Goal: Task Accomplishment & Management: Manage account settings

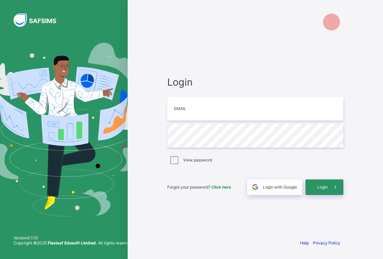
click at [203, 109] on input "email" at bounding box center [255, 109] width 176 height 24
type input "**********"
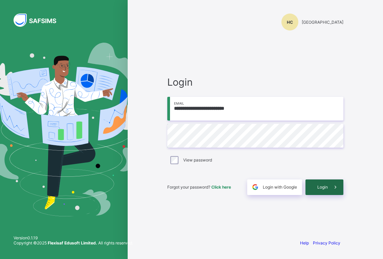
click at [320, 191] on div "Login" at bounding box center [325, 188] width 38 height 16
click at [195, 106] on input "email" at bounding box center [255, 109] width 176 height 24
type input "**********"
click at [328, 186] on span at bounding box center [336, 188] width 16 height 16
click at [207, 110] on input "email" at bounding box center [255, 109] width 176 height 24
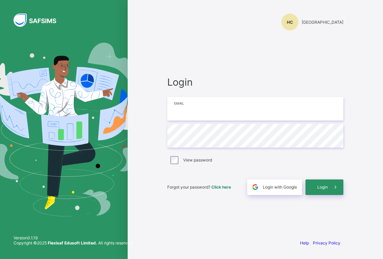
type input "**********"
click at [325, 185] on span "Login" at bounding box center [322, 187] width 11 height 5
click at [204, 114] on input "email" at bounding box center [255, 109] width 176 height 24
type input "**********"
click at [329, 188] on span at bounding box center [336, 188] width 16 height 16
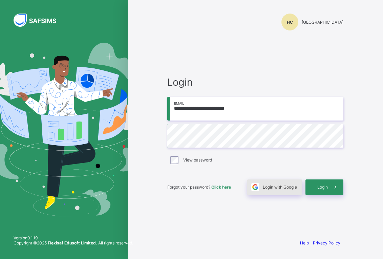
click at [294, 189] on span "Login with Google" at bounding box center [280, 187] width 34 height 5
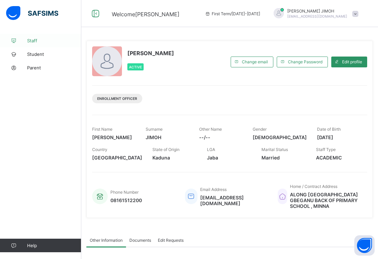
click at [34, 39] on span "Staff" at bounding box center [54, 40] width 54 height 5
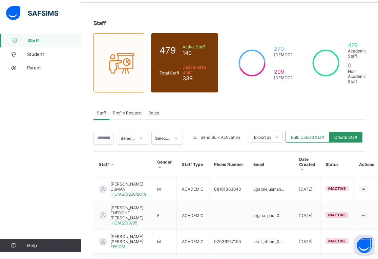
scroll to position [12, 0]
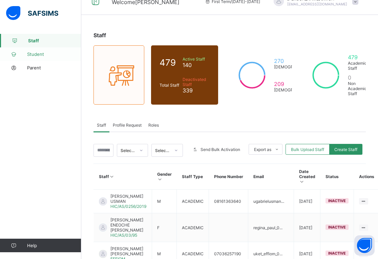
click at [33, 51] on span "Student" at bounding box center [54, 53] width 54 height 5
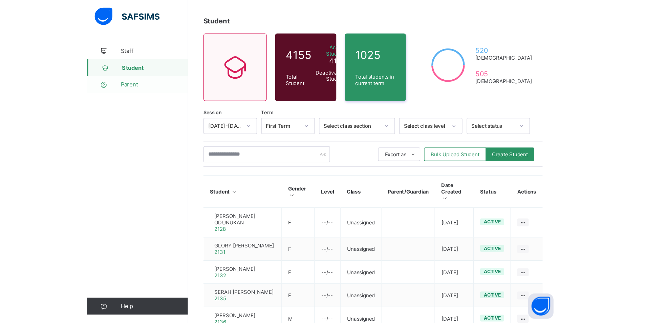
scroll to position [46, 0]
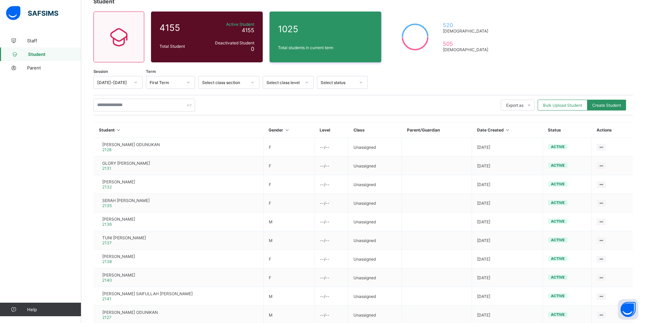
click at [189, 83] on icon at bounding box center [188, 82] width 4 height 7
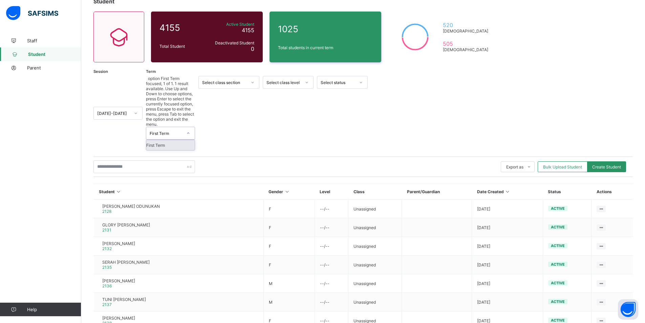
click at [189, 130] on icon at bounding box center [188, 133] width 4 height 7
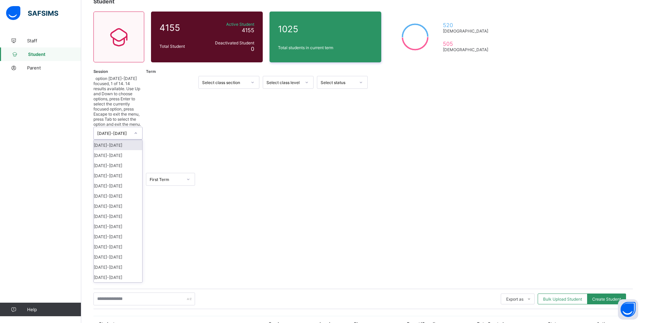
click at [139, 128] on div at bounding box center [136, 133] width 12 height 11
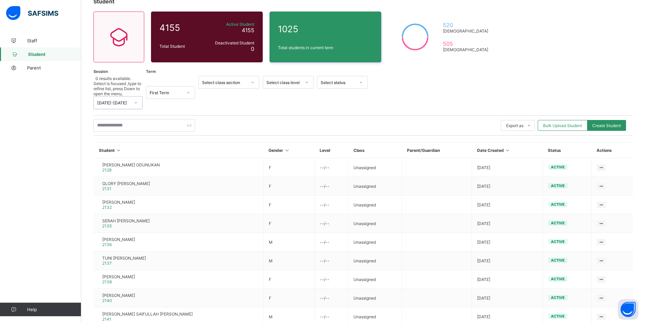
click at [140, 97] on div at bounding box center [136, 102] width 12 height 11
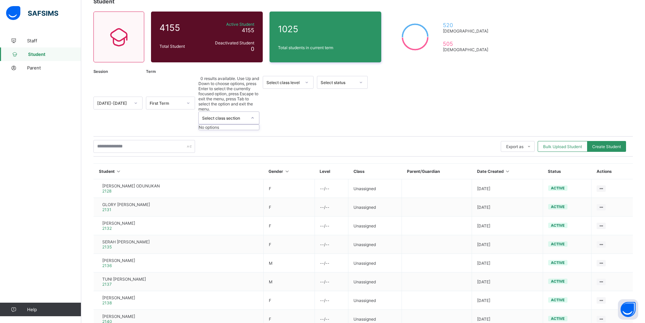
click at [255, 112] on div at bounding box center [253, 117] width 12 height 11
click at [302, 82] on div at bounding box center [306, 82] width 13 height 12
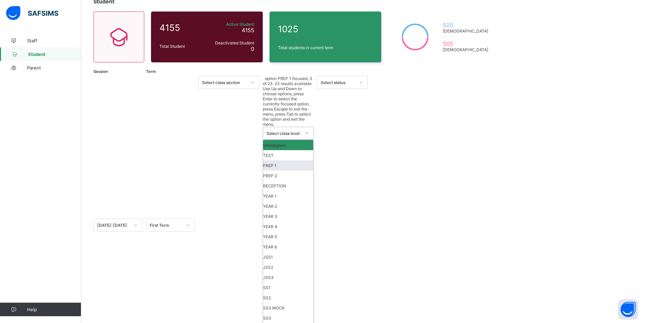
scroll to position [79, 0]
click at [286, 259] on div "SS1" at bounding box center [288, 287] width 50 height 10
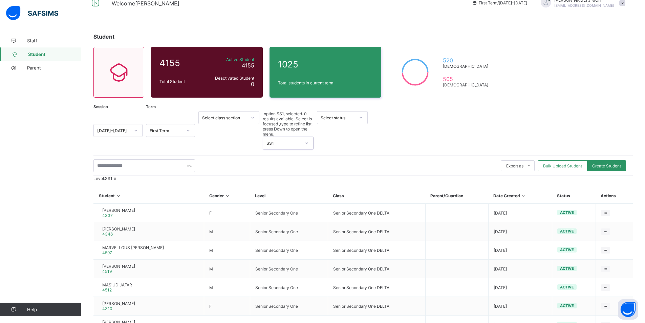
scroll to position [0, 0]
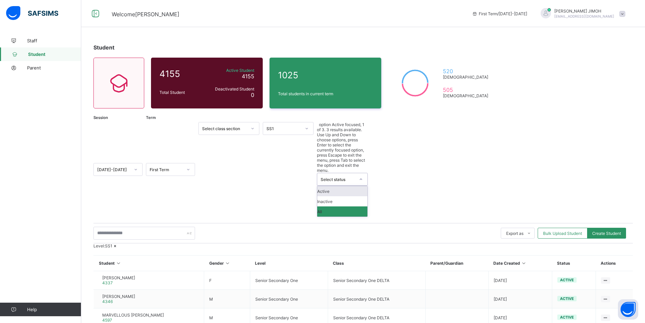
click at [355, 173] on div at bounding box center [361, 179] width 13 height 12
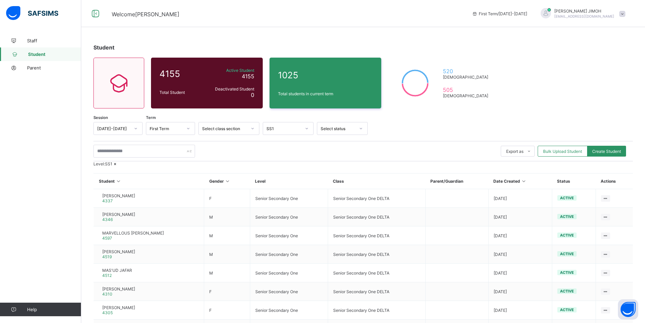
click at [231, 166] on div "Level: SS1" at bounding box center [363, 163] width 540 height 5
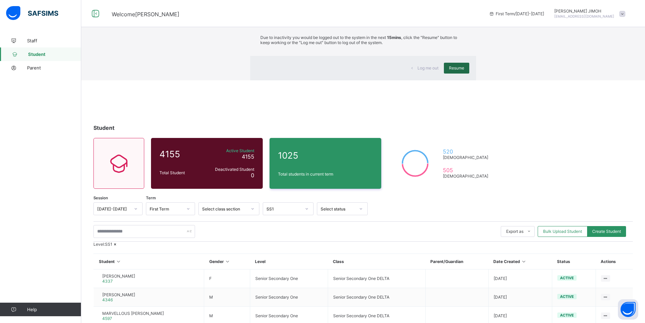
click at [378, 74] on div "Resume" at bounding box center [456, 68] width 25 height 11
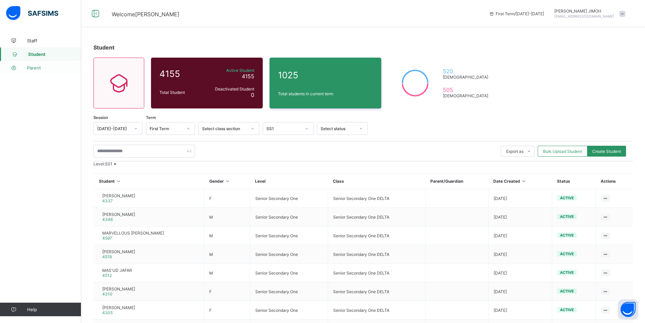
click at [37, 67] on span "Parent" at bounding box center [54, 67] width 54 height 5
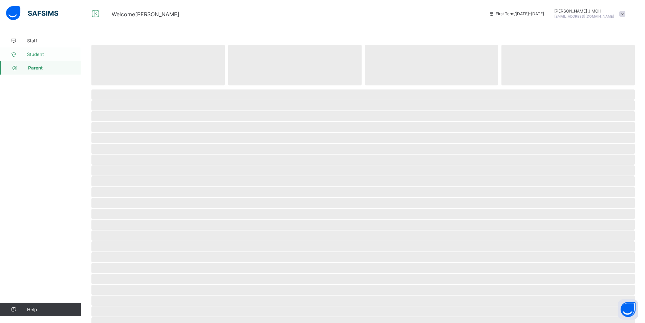
click at [41, 53] on span "Student" at bounding box center [54, 53] width 54 height 5
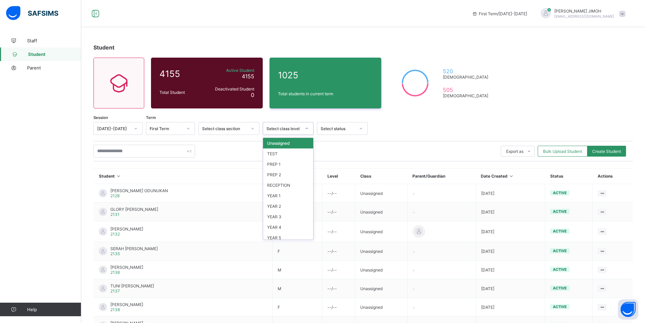
click at [304, 127] on div at bounding box center [307, 128] width 12 height 11
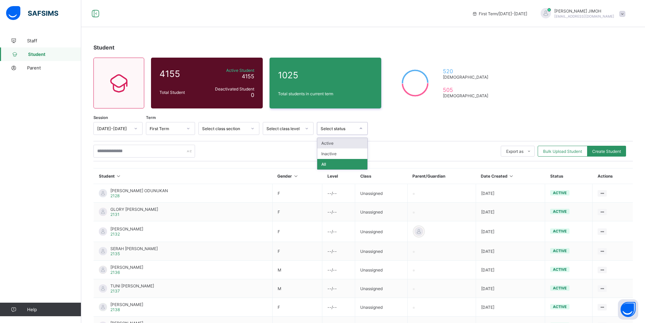
click at [361, 129] on icon at bounding box center [361, 128] width 4 height 7
click at [257, 126] on div at bounding box center [253, 128] width 12 height 11
click at [532, 150] on icon at bounding box center [529, 151] width 5 height 4
click at [565, 152] on span "Bulk Upload Student" at bounding box center [562, 151] width 39 height 5
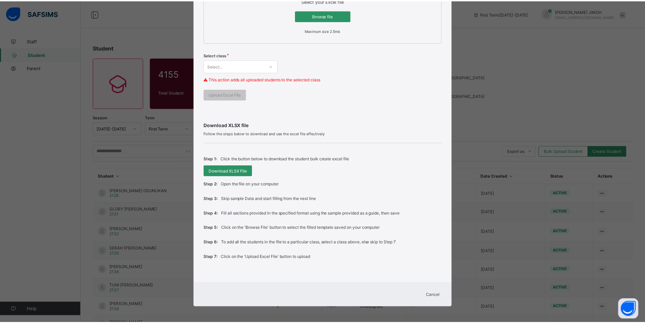
scroll to position [145, 0]
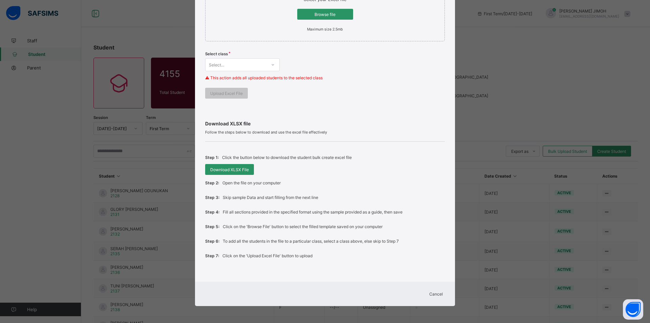
click at [433, 294] on span "Cancel" at bounding box center [437, 293] width 14 height 5
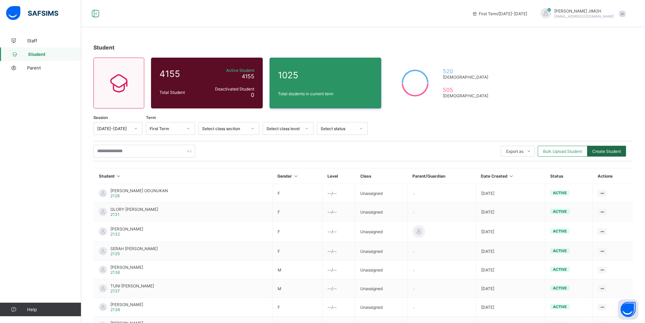
click at [619, 149] on span "Create Student" at bounding box center [606, 151] width 29 height 5
select select "**"
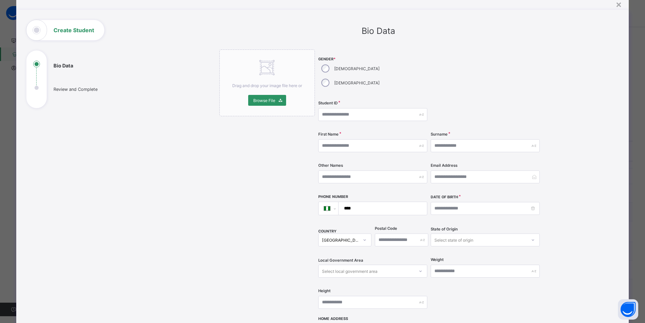
scroll to position [0, 0]
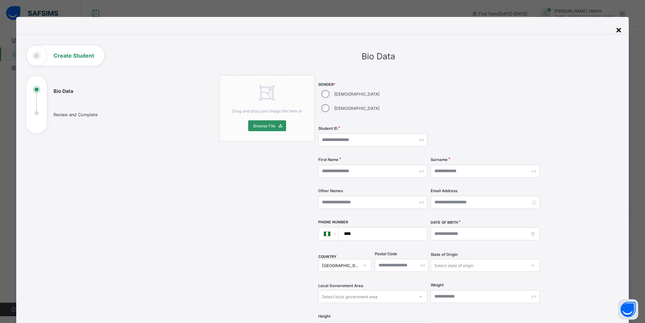
click at [621, 30] on div "×" at bounding box center [619, 30] width 6 height 12
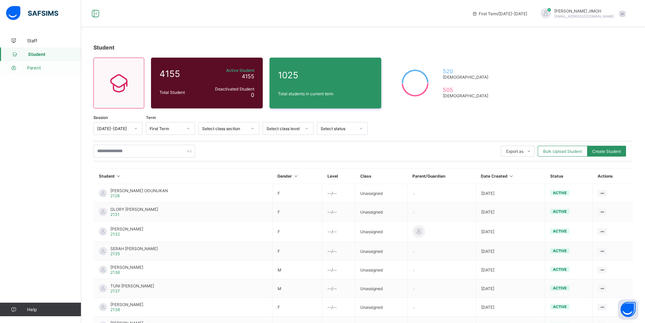
click at [36, 68] on span "Parent" at bounding box center [54, 67] width 54 height 5
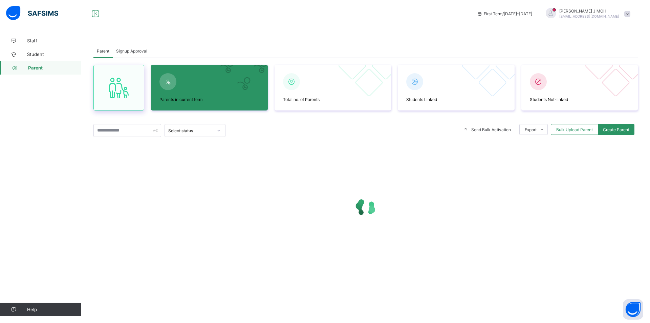
click at [108, 97] on icon at bounding box center [119, 88] width 28 height 24
click at [182, 99] on span "Parents in current term" at bounding box center [210, 99] width 100 height 5
click at [430, 85] on div at bounding box center [456, 81] width 103 height 20
click at [357, 87] on div at bounding box center [332, 81] width 103 height 20
click at [216, 130] on div at bounding box center [219, 130] width 12 height 11
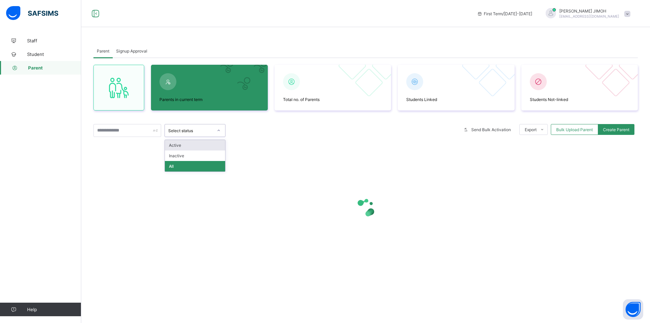
click at [201, 146] on div "Active" at bounding box center [195, 145] width 60 height 11
click at [219, 130] on icon at bounding box center [219, 130] width 4 height 7
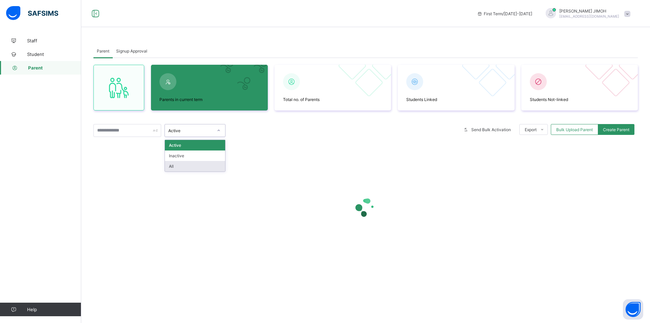
click at [197, 164] on div "All" at bounding box center [195, 166] width 60 height 11
click at [481, 130] on span "Send Bulk Activation" at bounding box center [492, 129] width 40 height 5
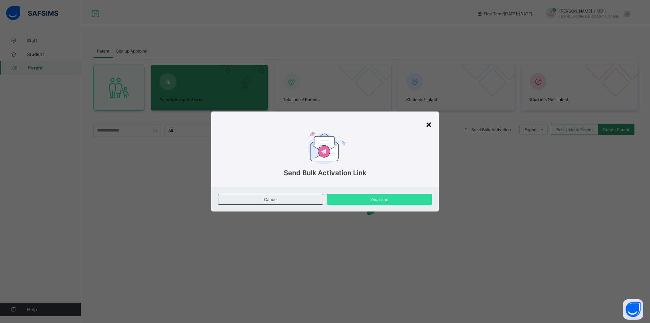
click at [432, 123] on div "×" at bounding box center [429, 124] width 6 height 12
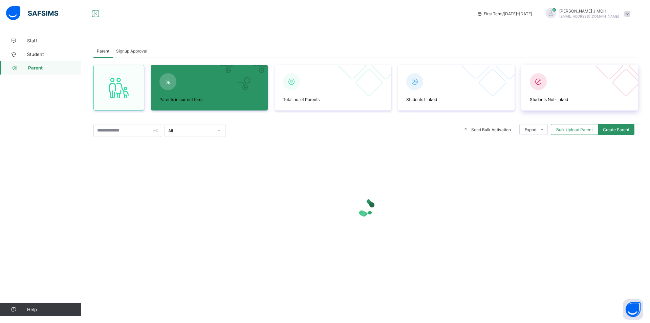
click at [557, 97] on span "Students Not-linked" at bounding box center [580, 99] width 100 height 5
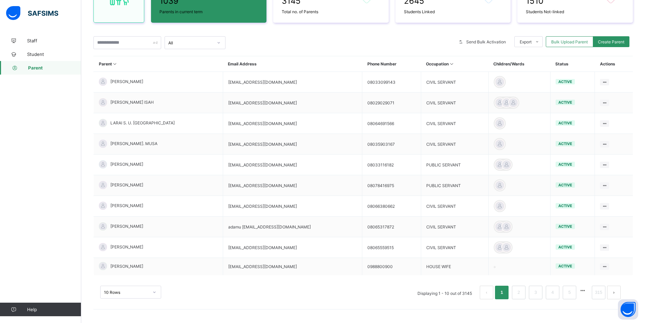
scroll to position [108, 0]
click at [155, 292] on div "10 Rows" at bounding box center [130, 292] width 61 height 13
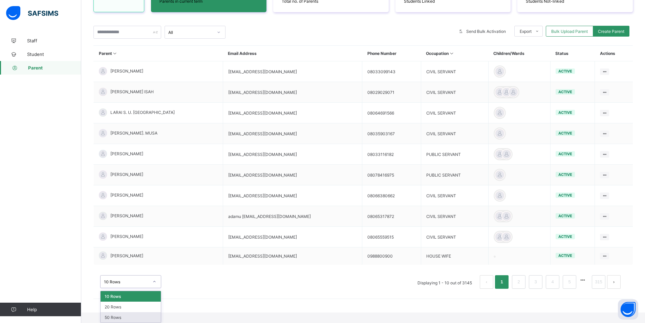
click at [128, 318] on div "50 Rows" at bounding box center [131, 317] width 60 height 11
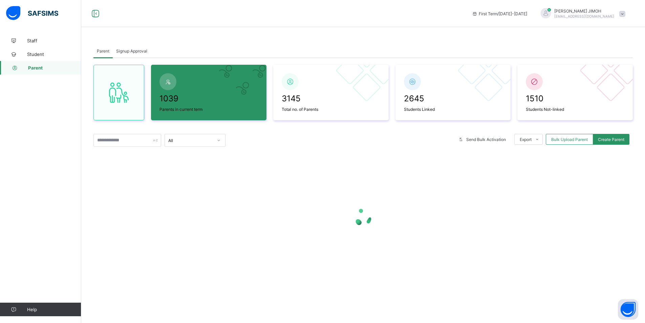
scroll to position [0, 0]
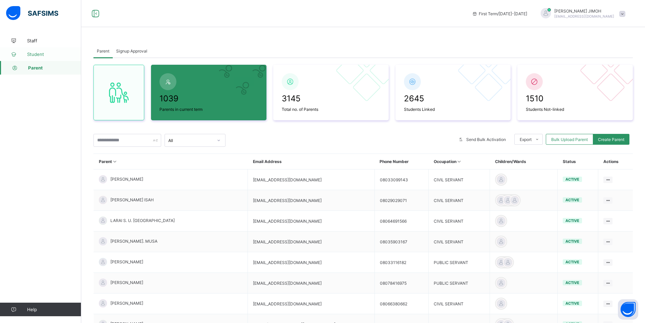
click at [35, 53] on span "Student" at bounding box center [54, 53] width 54 height 5
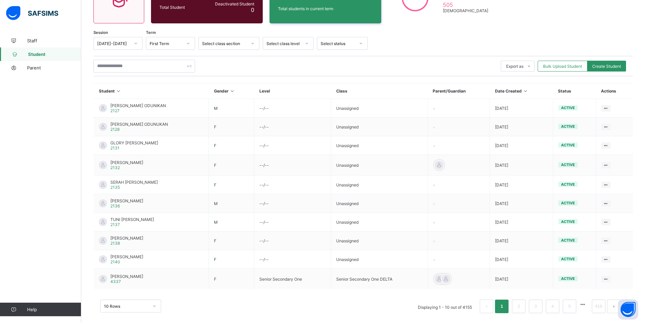
scroll to position [92, 0]
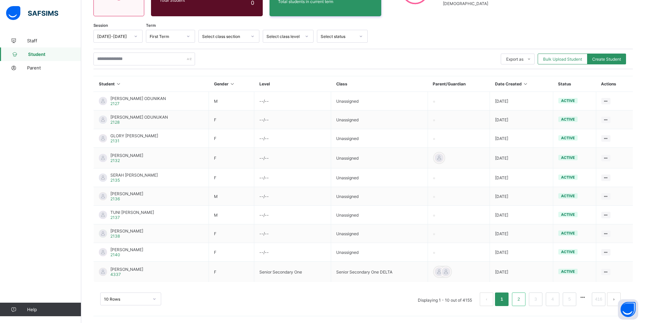
click at [522, 297] on link "2" at bounding box center [519, 299] width 6 height 9
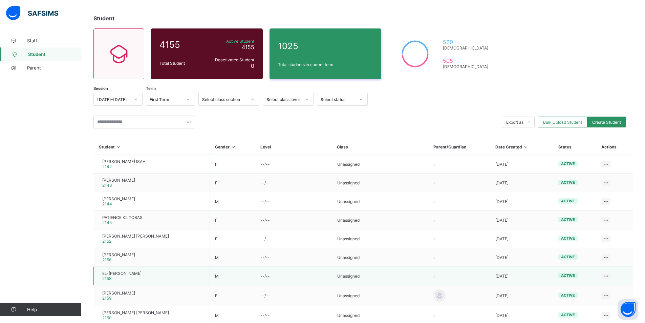
scroll to position [0, 0]
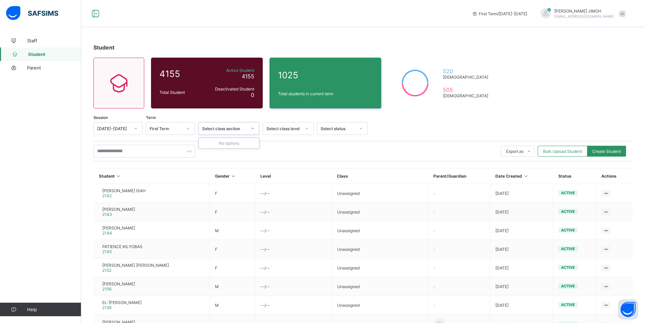
click at [253, 126] on icon at bounding box center [253, 128] width 4 height 7
click at [166, 150] on input "text" at bounding box center [144, 151] width 102 height 13
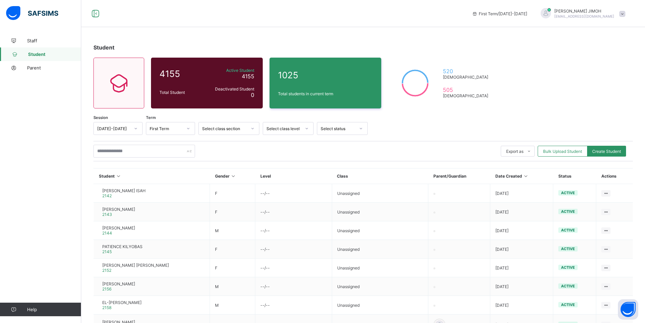
click at [254, 128] on icon at bounding box center [253, 128] width 4 height 7
click at [309, 127] on icon at bounding box center [307, 128] width 4 height 7
click at [277, 172] on div "SS1" at bounding box center [288, 173] width 50 height 11
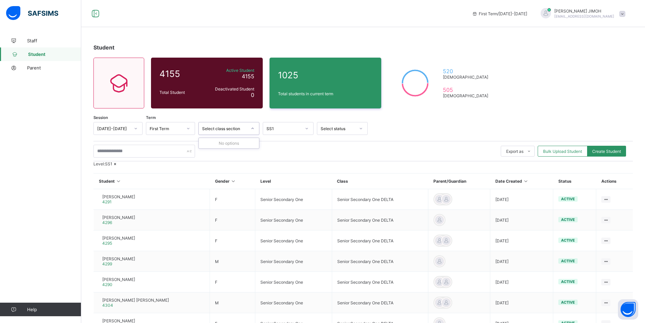
click at [253, 126] on icon at bounding box center [253, 128] width 4 height 7
click at [253, 126] on div at bounding box center [253, 128] width 12 height 11
click at [355, 126] on div at bounding box center [361, 128] width 13 height 12
click at [354, 127] on div "Select status" at bounding box center [338, 128] width 35 height 5
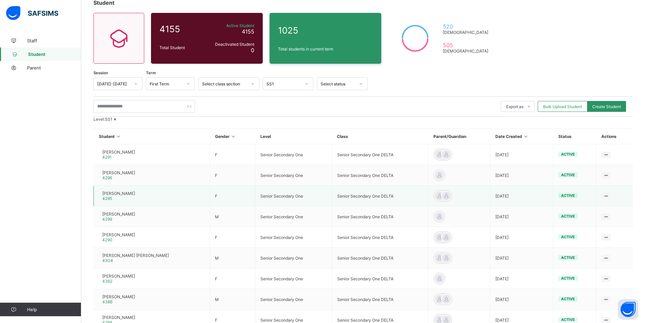
scroll to position [132, 0]
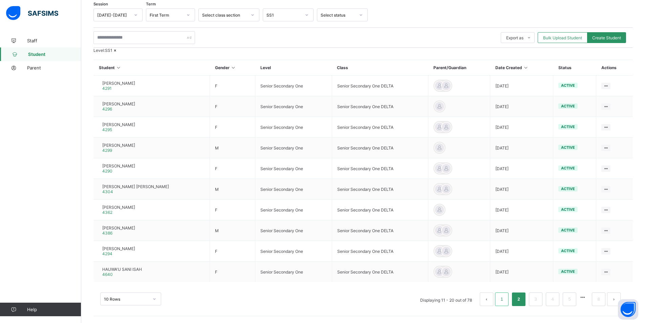
click at [503, 302] on li "1" at bounding box center [502, 299] width 14 height 14
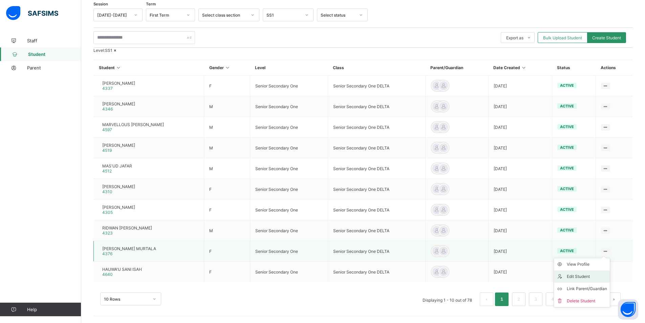
click at [589, 276] on div "Edit Student" at bounding box center [587, 276] width 40 height 7
select select "**"
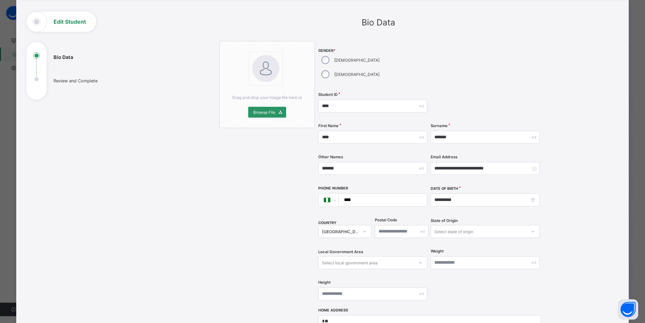
scroll to position [0, 0]
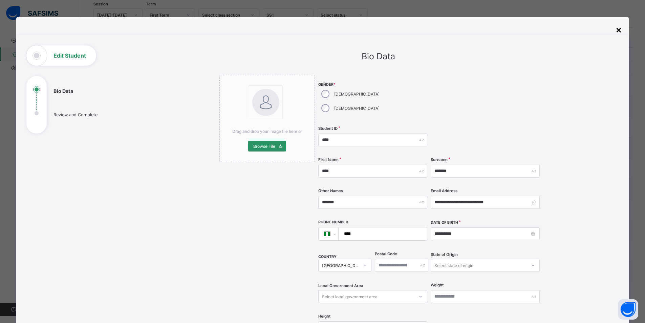
click at [620, 28] on div "×" at bounding box center [619, 30] width 6 height 12
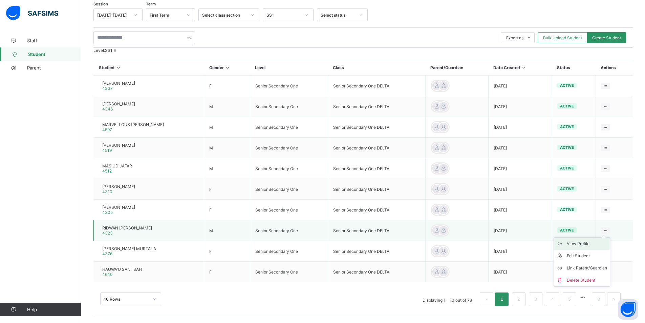
click at [583, 243] on div "View Profile" at bounding box center [587, 243] width 40 height 7
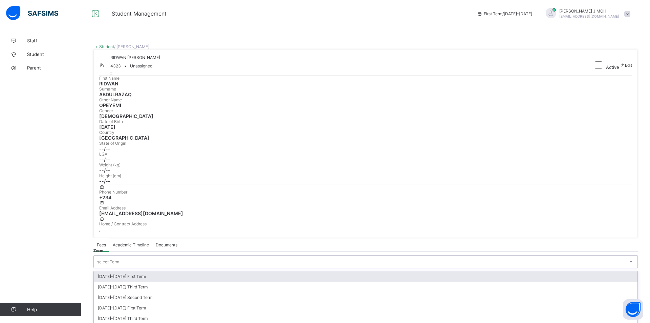
click at [629, 258] on icon at bounding box center [631, 261] width 4 height 7
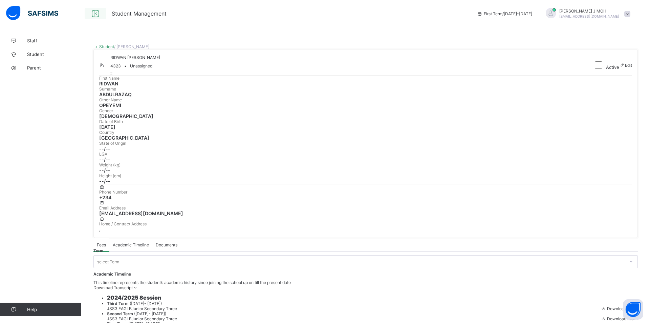
click at [97, 12] on icon at bounding box center [96, 14] width 12 height 10
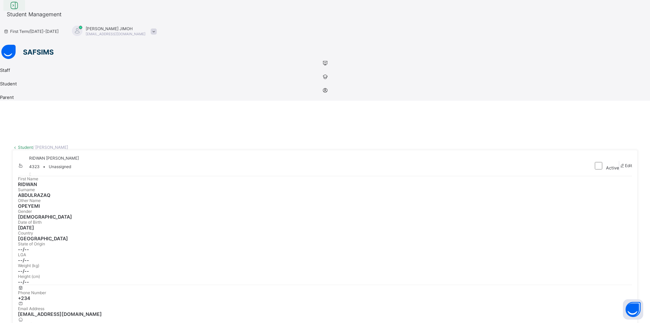
click at [20, 11] on icon at bounding box center [14, 6] width 12 height 10
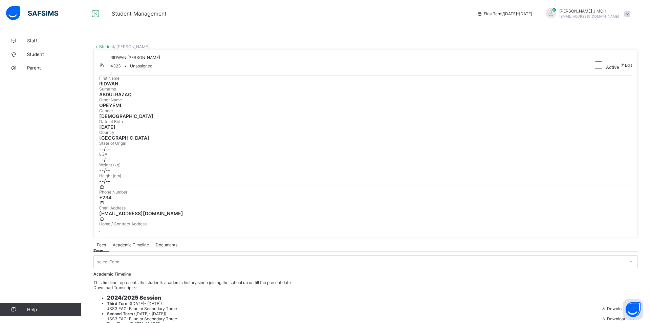
click at [627, 14] on span at bounding box center [628, 14] width 6 height 6
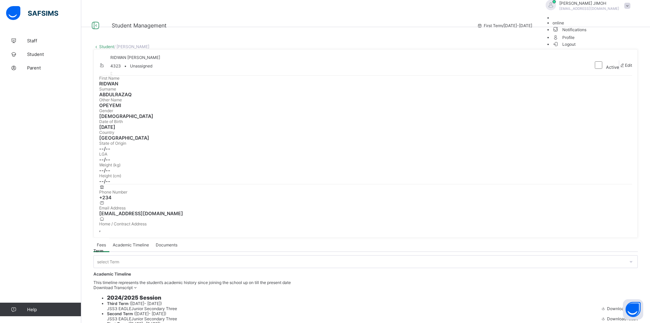
click at [627, 9] on span at bounding box center [628, 6] width 6 height 6
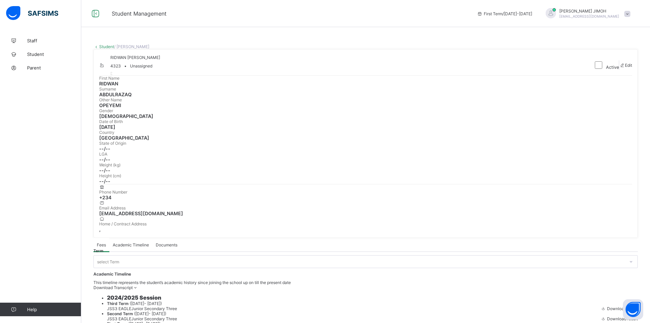
click at [606, 70] on span "Active" at bounding box center [612, 67] width 13 height 5
click at [625, 68] on span "Edit" at bounding box center [628, 65] width 7 height 5
select select "**"
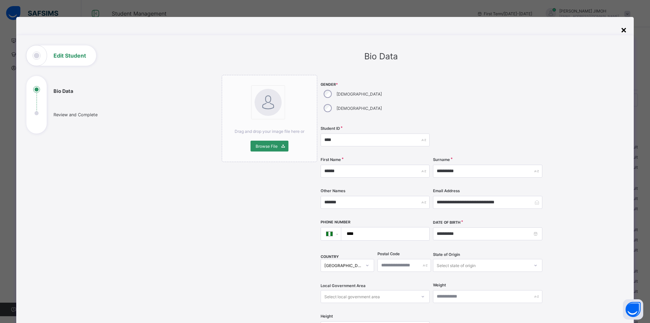
click at [623, 32] on div "×" at bounding box center [624, 30] width 6 height 12
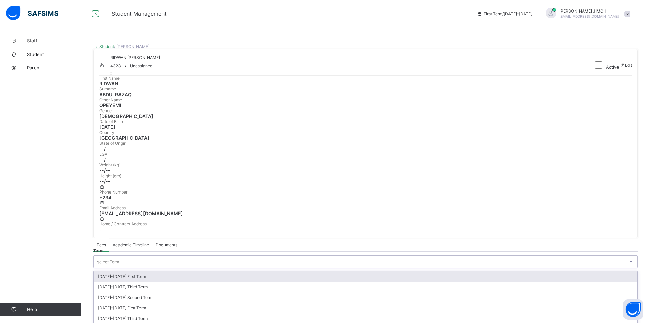
click at [625, 255] on div at bounding box center [631, 261] width 13 height 12
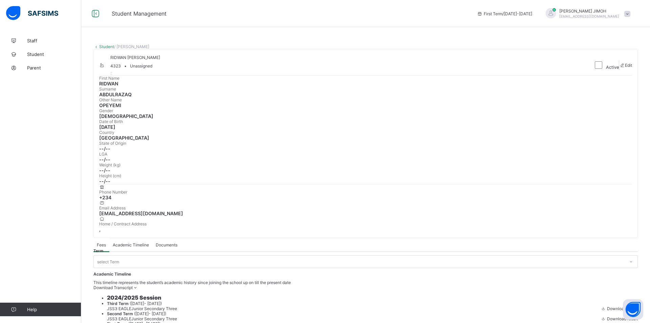
click at [127, 242] on span "Academic Timeline" at bounding box center [131, 244] width 36 height 5
click at [170, 242] on span "Documents" at bounding box center [167, 244] width 22 height 5
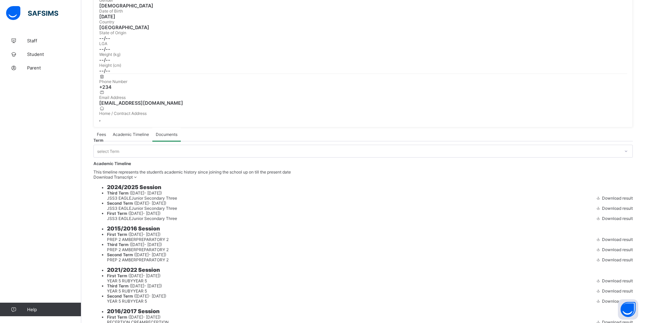
scroll to position [111, 0]
click at [100, 131] on span "Fees" at bounding box center [101, 133] width 9 height 5
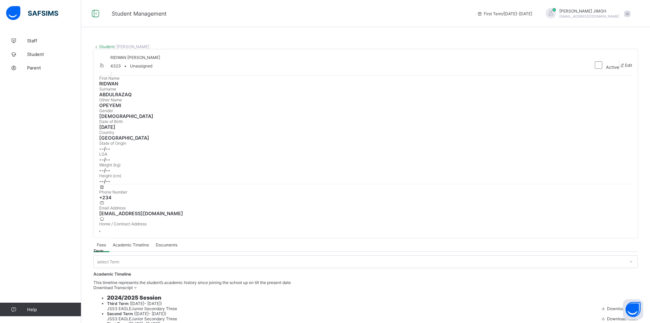
click at [509, 15] on span "First Term / 2025-2026" at bounding box center [504, 13] width 55 height 5
click at [38, 51] on link "Student" at bounding box center [40, 54] width 81 height 14
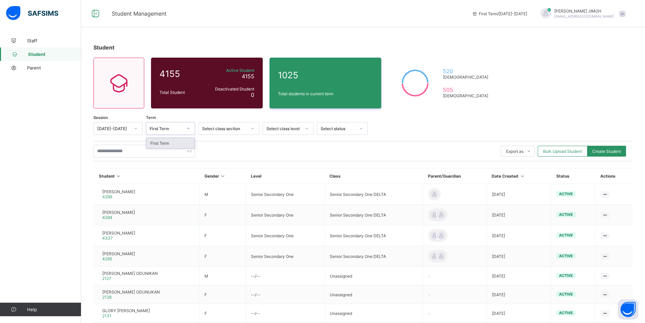
click at [192, 125] on div at bounding box center [189, 128] width 12 height 11
click at [134, 126] on div at bounding box center [136, 128] width 12 height 11
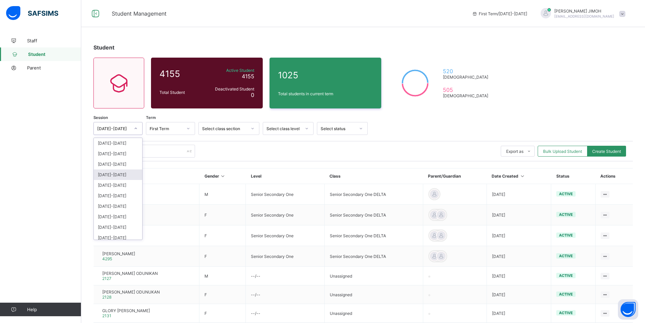
click at [187, 127] on icon at bounding box center [188, 128] width 4 height 7
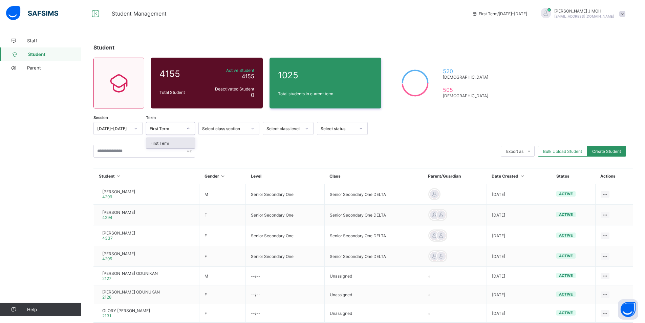
click at [188, 127] on icon at bounding box center [188, 128] width 4 height 7
click at [255, 128] on div at bounding box center [253, 128] width 12 height 11
click at [254, 128] on icon at bounding box center [253, 128] width 4 height 7
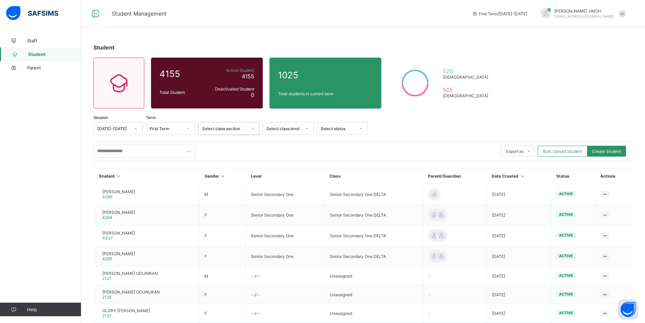
click at [306, 128] on icon at bounding box center [307, 128] width 4 height 7
click at [348, 155] on div "Export as Pdf Report Excel Report Excel Report (LMS) Bulk Upload Student Create…" at bounding box center [363, 151] width 540 height 13
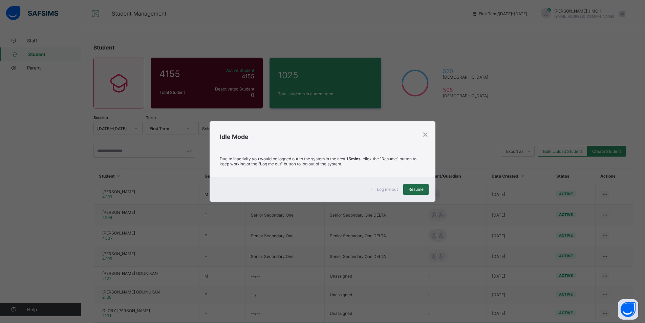
click at [418, 190] on span "Resume" at bounding box center [416, 189] width 15 height 5
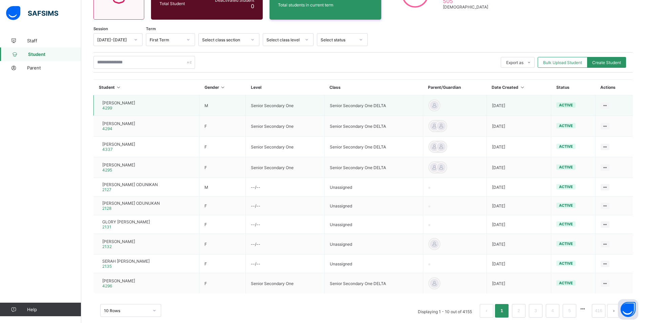
scroll to position [100, 0]
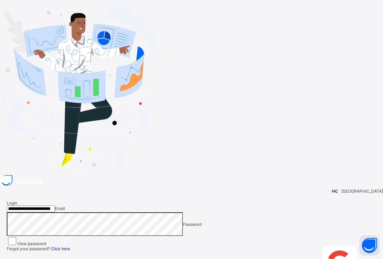
click at [360, 246] on span "Login" at bounding box center [365, 248] width 11 height 5
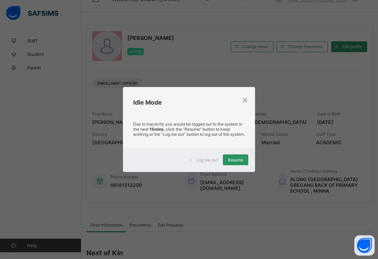
scroll to position [102, 0]
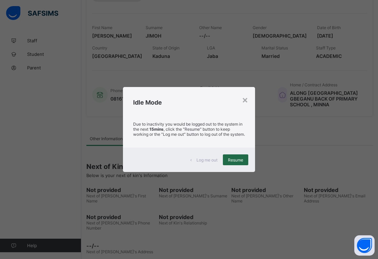
click at [234, 162] on span "Resume" at bounding box center [235, 160] width 15 height 5
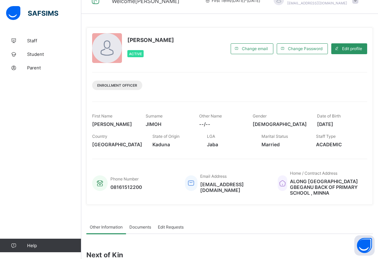
scroll to position [34, 0]
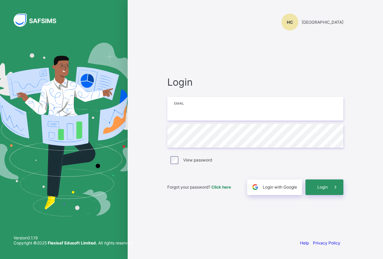
type input "**********"
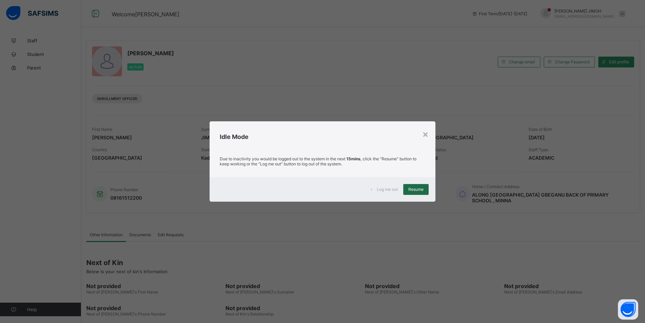
click at [418, 190] on span "Resume" at bounding box center [416, 189] width 15 height 5
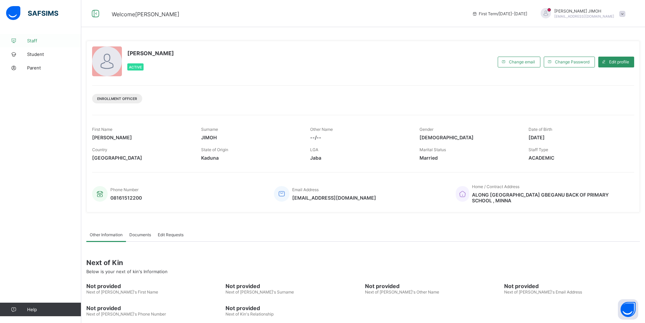
click at [36, 40] on span "Staff" at bounding box center [54, 40] width 54 height 5
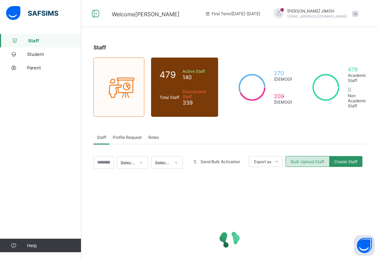
click at [306, 161] on span "Bulk Upload Staff" at bounding box center [307, 161] width 33 height 5
click at [229, 161] on span "Send Bulk Activation" at bounding box center [221, 161] width 40 height 5
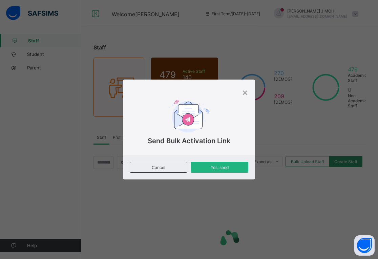
click at [224, 165] on span "Yes, send" at bounding box center [219, 167] width 47 height 5
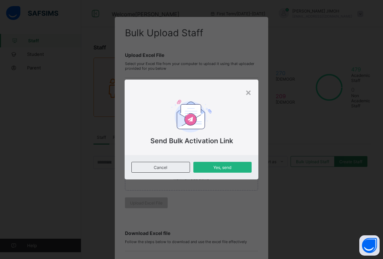
click at [233, 170] on div "Yes, send" at bounding box center [222, 167] width 59 height 11
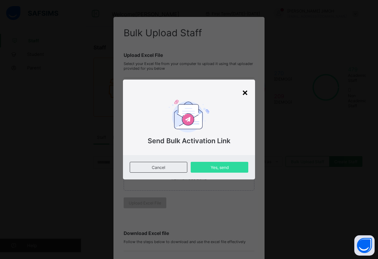
click at [247, 92] on div "×" at bounding box center [245, 92] width 6 height 12
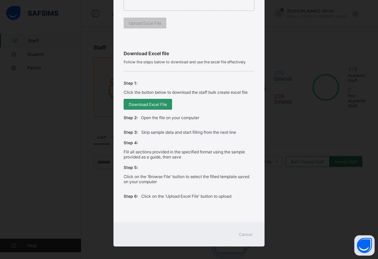
scroll to position [184, 0]
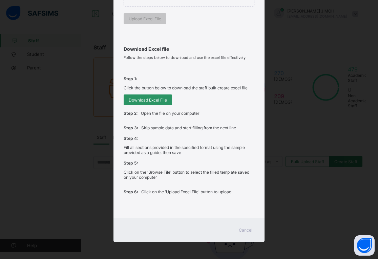
click at [242, 231] on span "Cancel" at bounding box center [246, 230] width 14 height 5
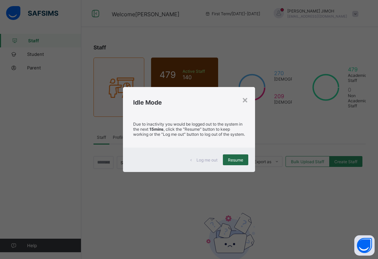
click at [241, 161] on span "Resume" at bounding box center [235, 160] width 15 height 5
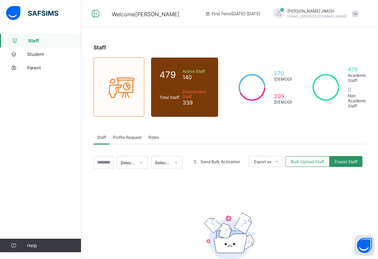
click at [178, 162] on icon at bounding box center [176, 162] width 4 height 7
click at [177, 162] on icon at bounding box center [176, 162] width 2 height 1
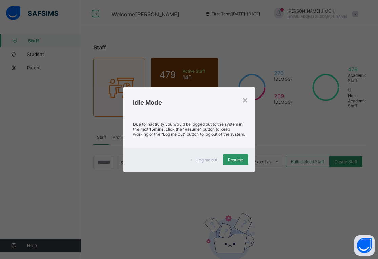
click at [235, 155] on div "Log me out Resume" at bounding box center [189, 160] width 132 height 24
click at [232, 161] on span "Resume" at bounding box center [235, 160] width 15 height 5
